Goal: Information Seeking & Learning: Learn about a topic

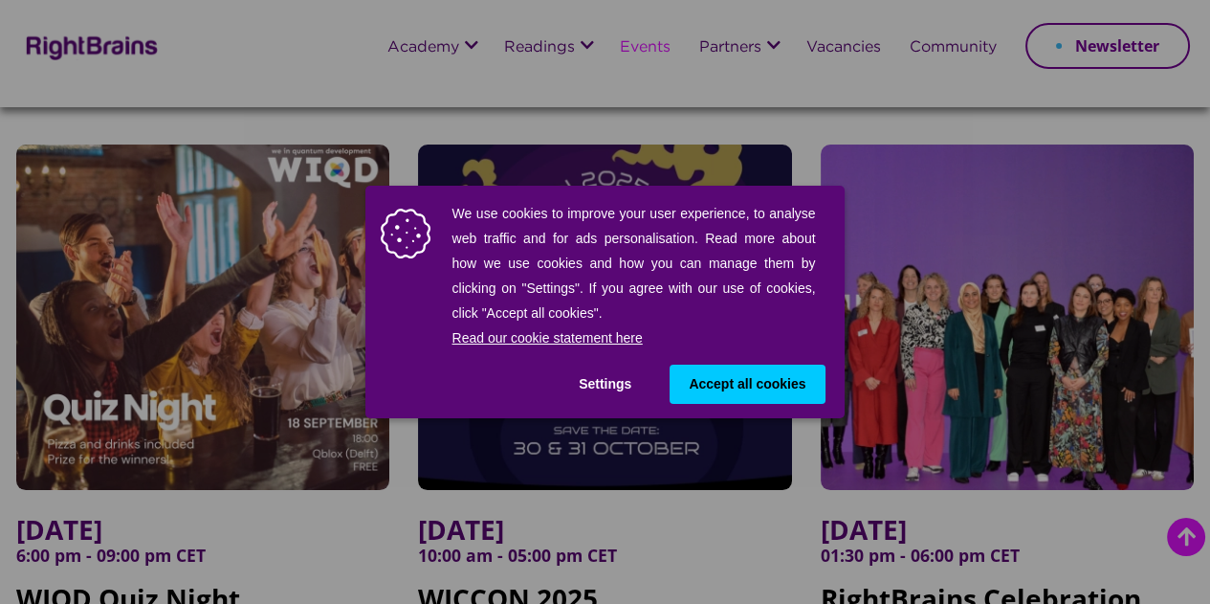
scroll to position [207, 0]
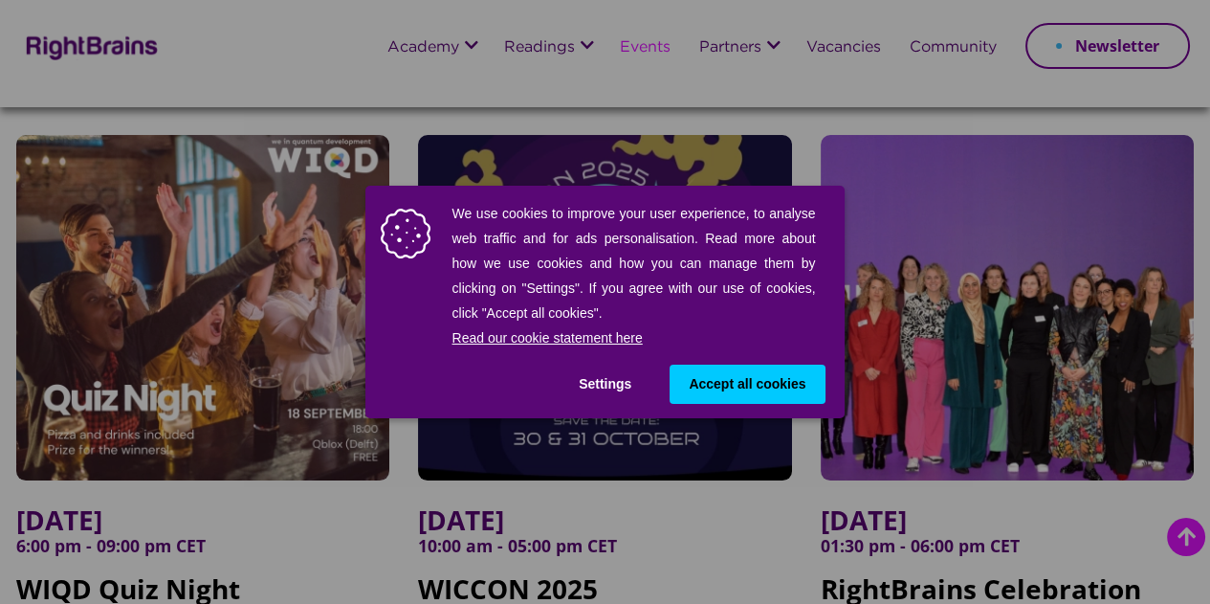
click at [718, 388] on span "Accept all cookies" at bounding box center [747, 384] width 117 height 20
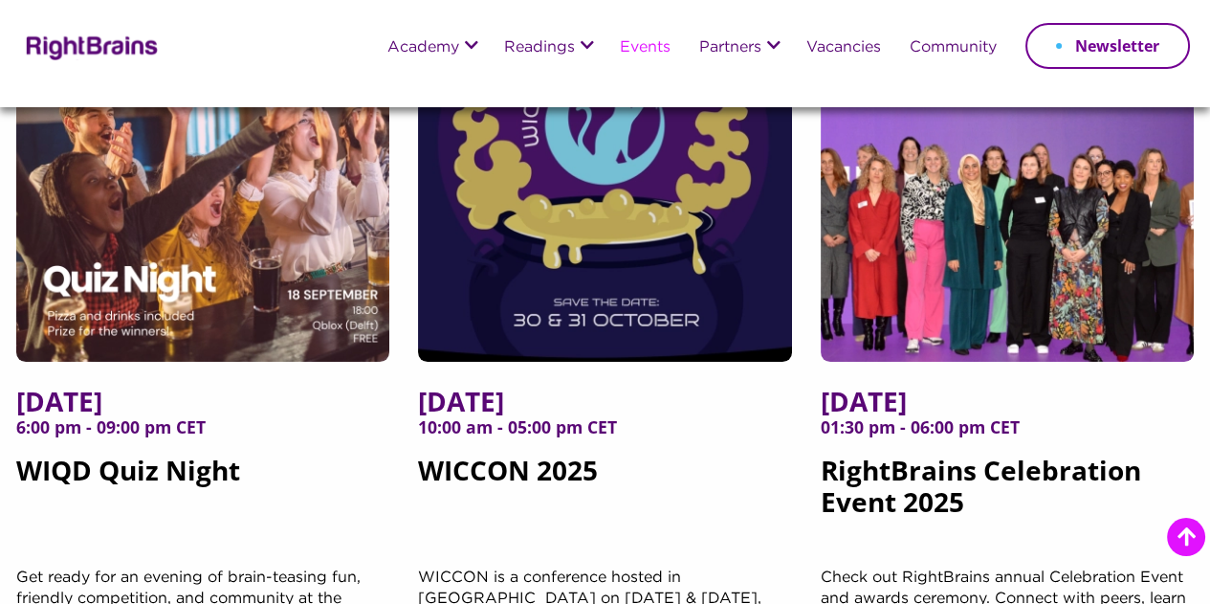
scroll to position [337, 0]
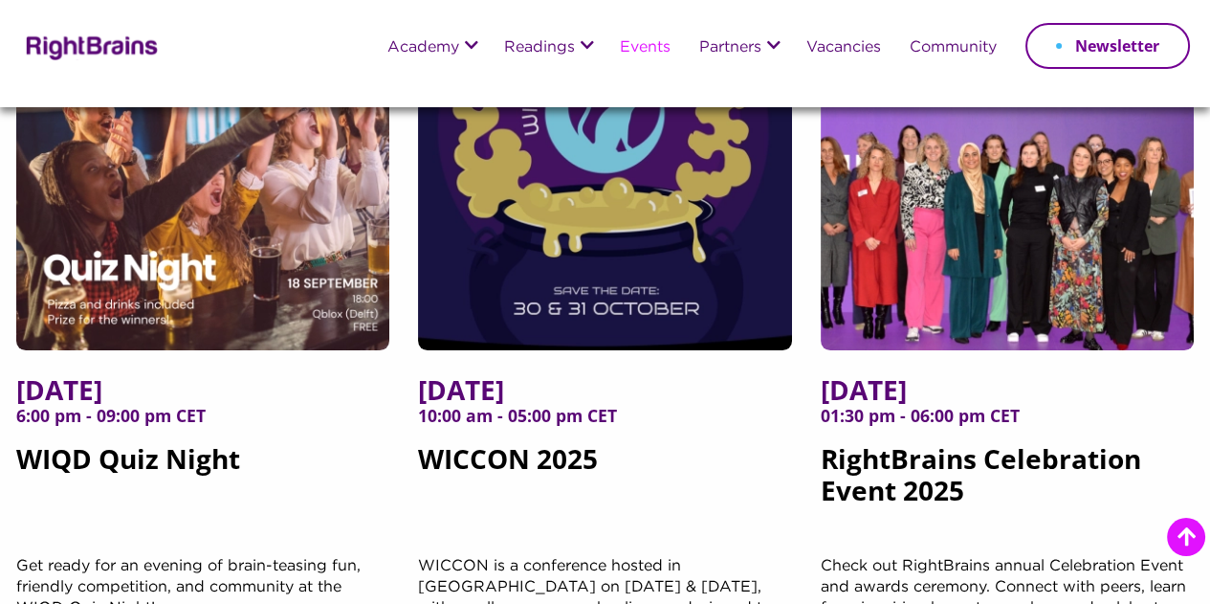
drag, startPoint x: 718, startPoint y: 388, endPoint x: 873, endPoint y: 509, distance: 196.3
click at [873, 509] on h5 "6 November 2025 01:30 pm - 06:00 pm CET RightBrains Celebration Event 2025" at bounding box center [1008, 465] width 374 height 182
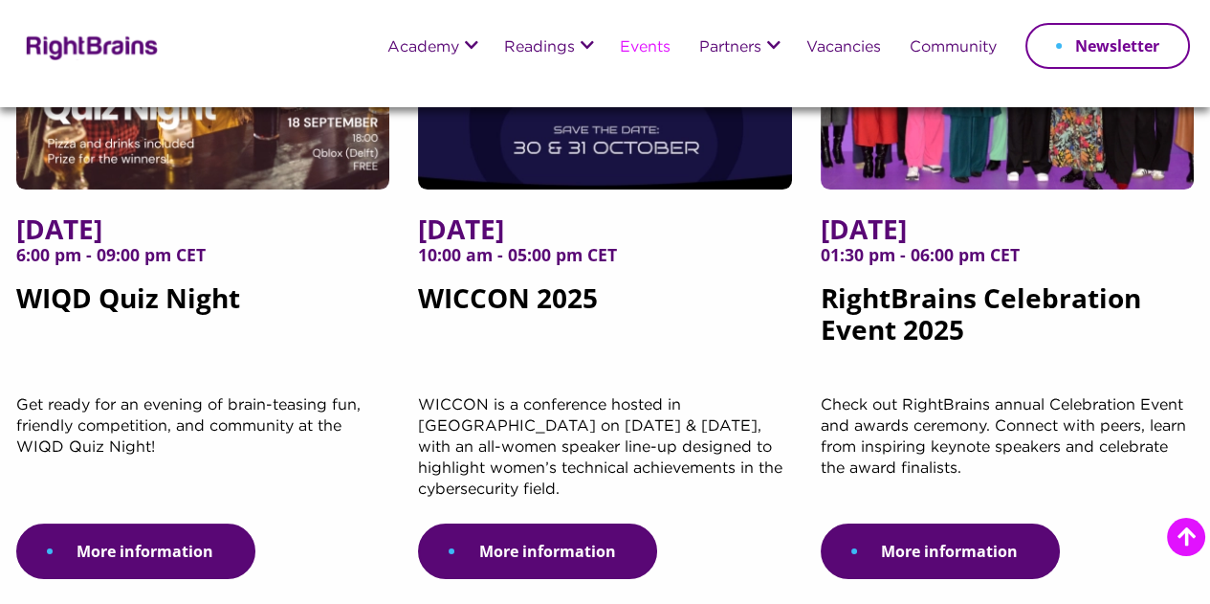
scroll to position [497, 0]
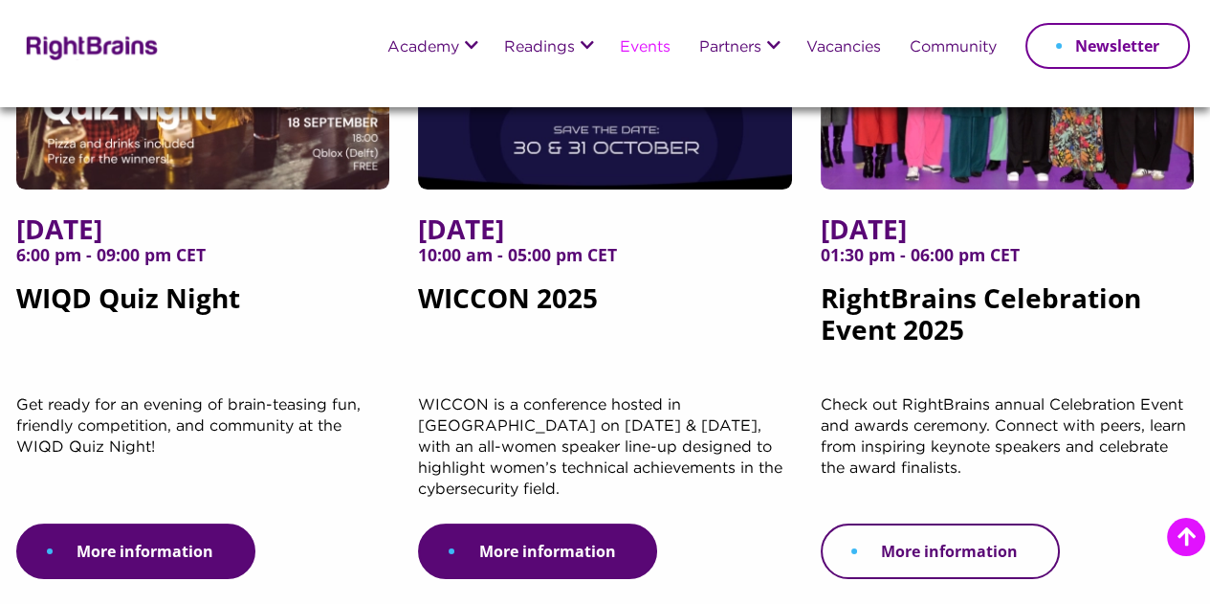
click at [916, 543] on link "More information" at bounding box center [940, 550] width 239 height 55
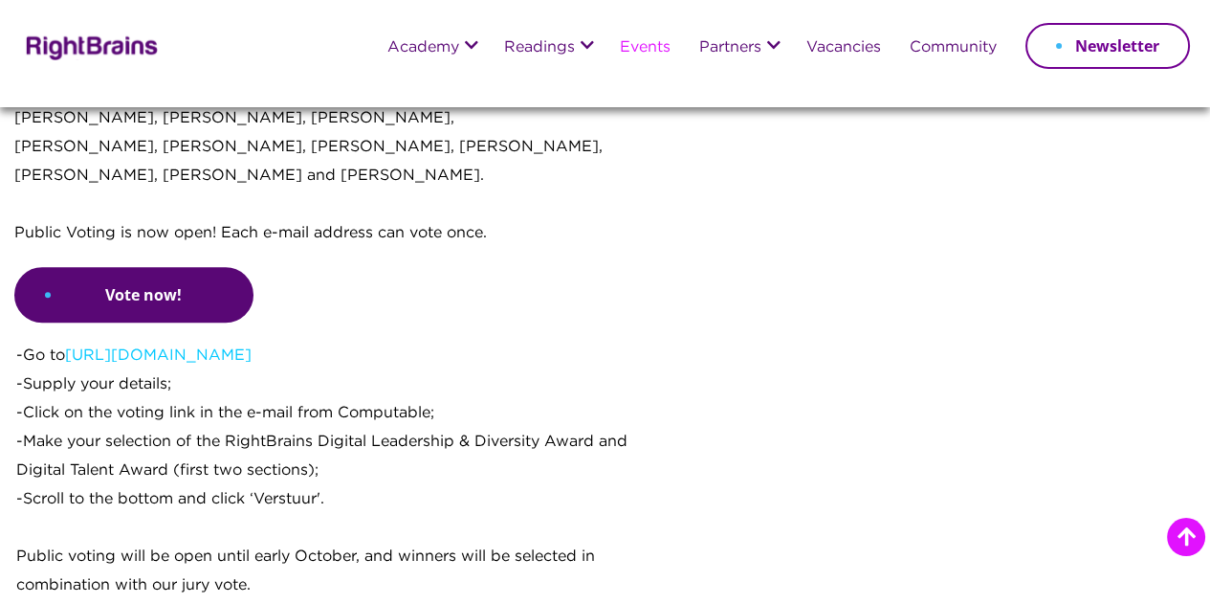
scroll to position [1733, 0]
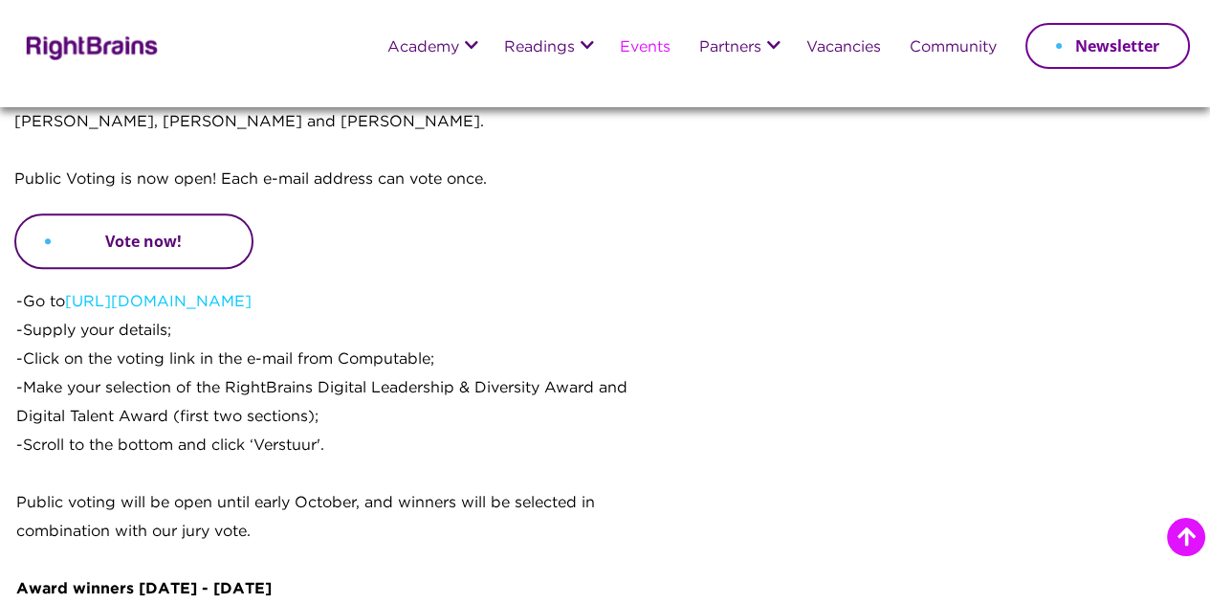
click at [121, 269] on link "Vote now!" at bounding box center [133, 240] width 239 height 55
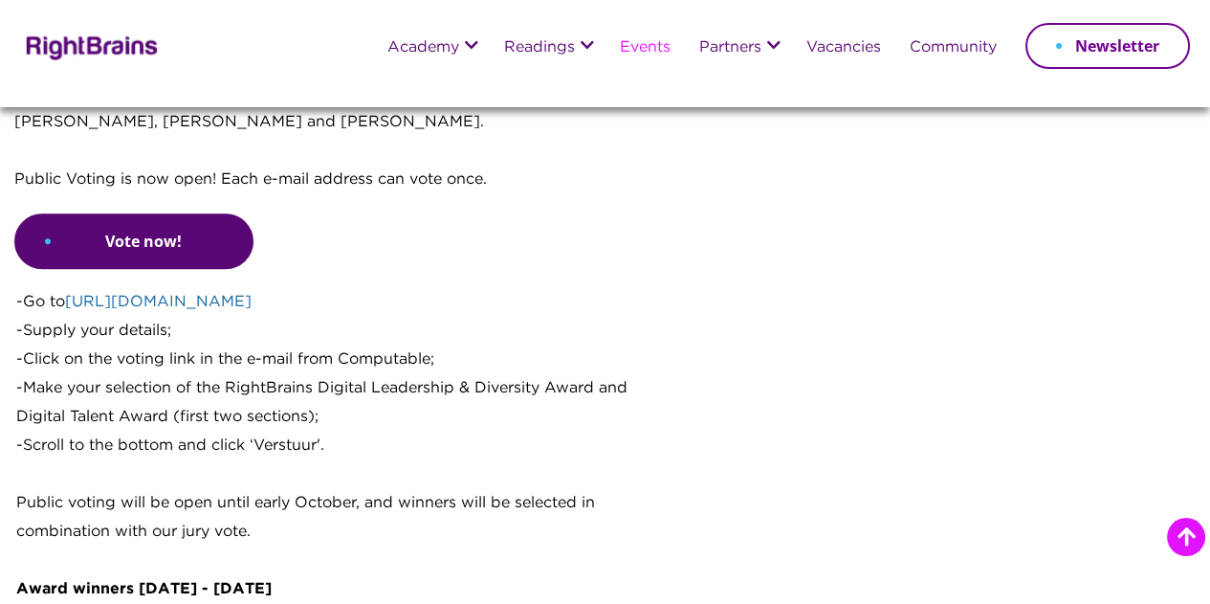
click at [171, 309] on link "https://bit.ly/4kkgC1C" at bounding box center [158, 302] width 187 height 14
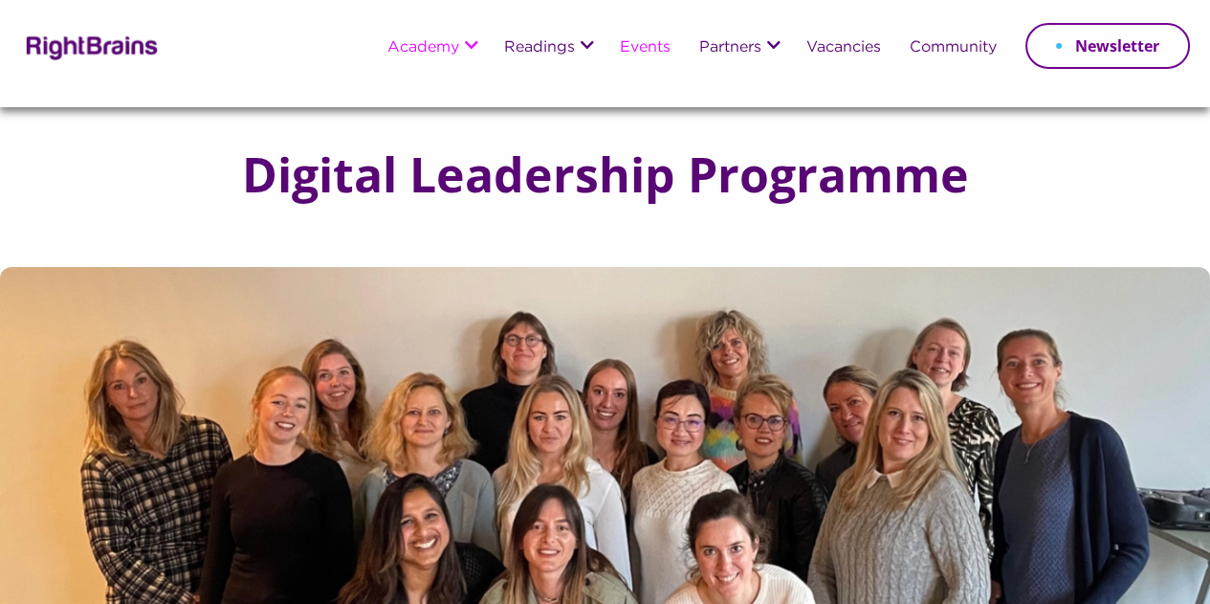
click at [647, 44] on link "Events" at bounding box center [645, 48] width 51 height 16
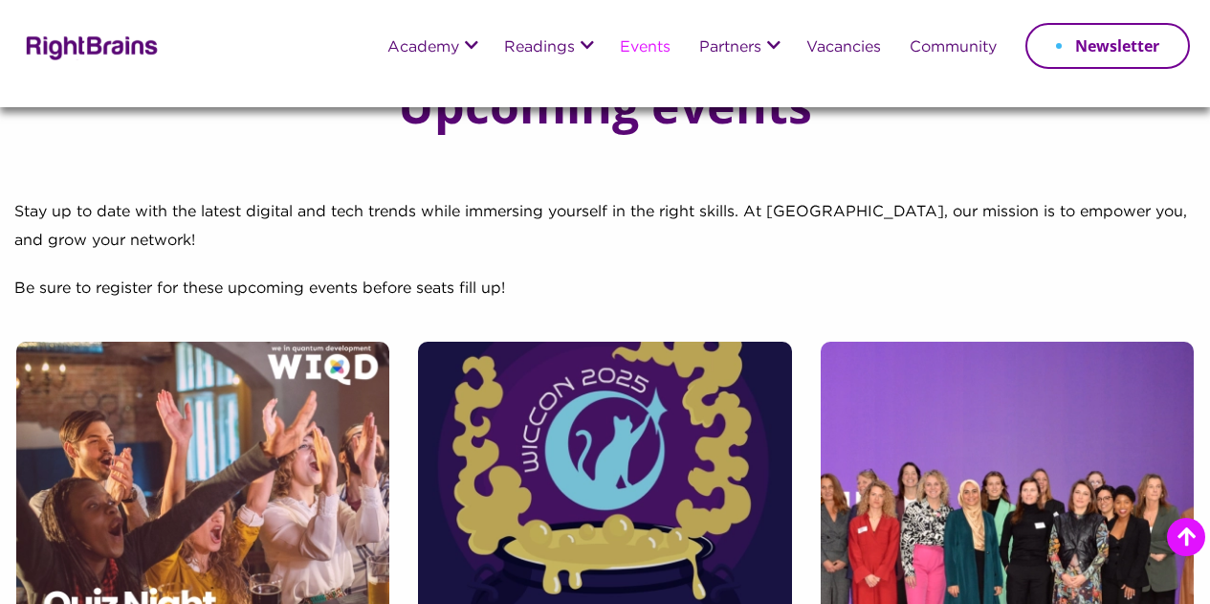
scroll to position [356, 0]
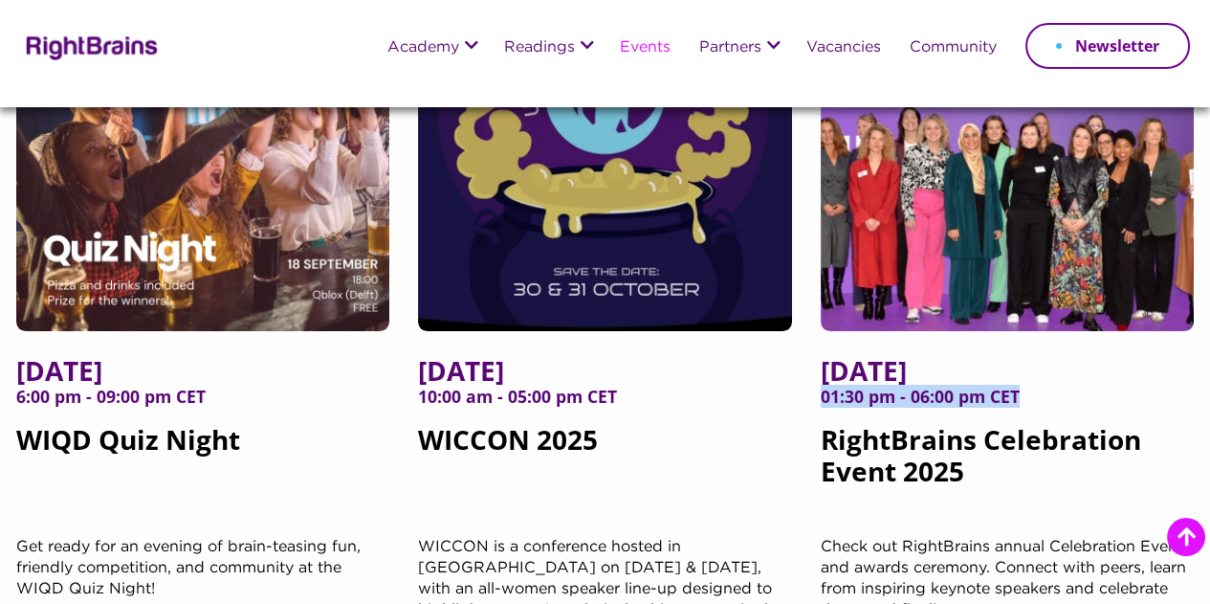
drag, startPoint x: 867, startPoint y: 457, endPoint x: 950, endPoint y: 363, distance: 126.1
click at [950, 363] on h5 "[DATE] 01:30 pm - 06:00 pm CET RightBrains Celebration Event 2025" at bounding box center [1008, 446] width 374 height 182
click at [950, 363] on span "6 November 2025" at bounding box center [1008, 371] width 374 height 32
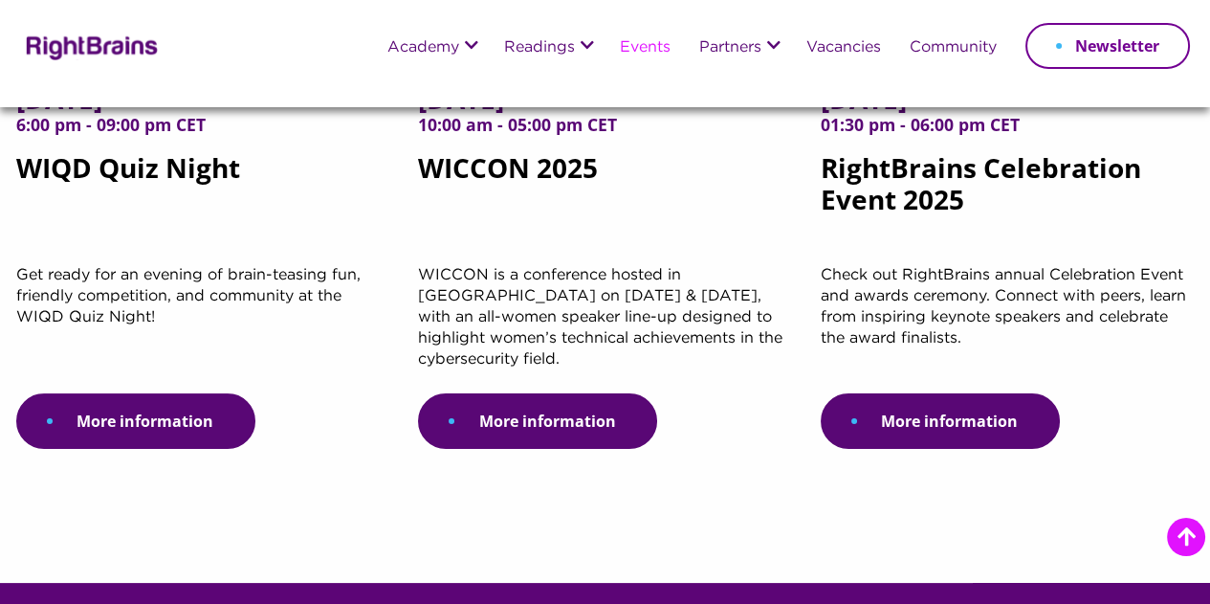
scroll to position [637, 0]
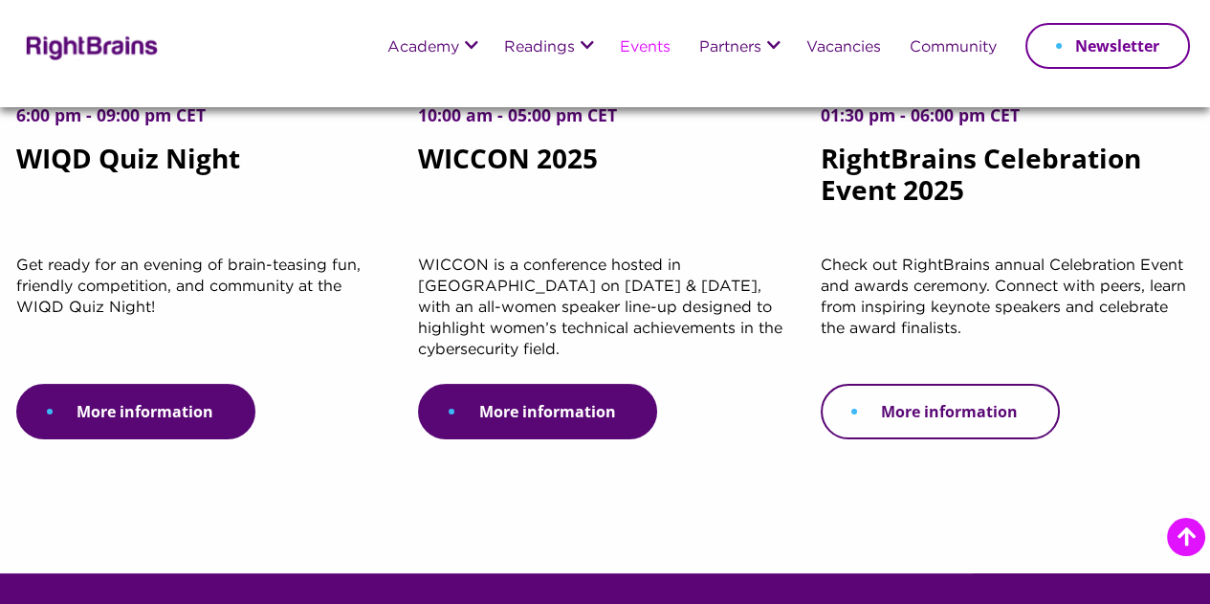
click at [920, 415] on link "More information" at bounding box center [940, 411] width 239 height 55
